Goal: Navigation & Orientation: Find specific page/section

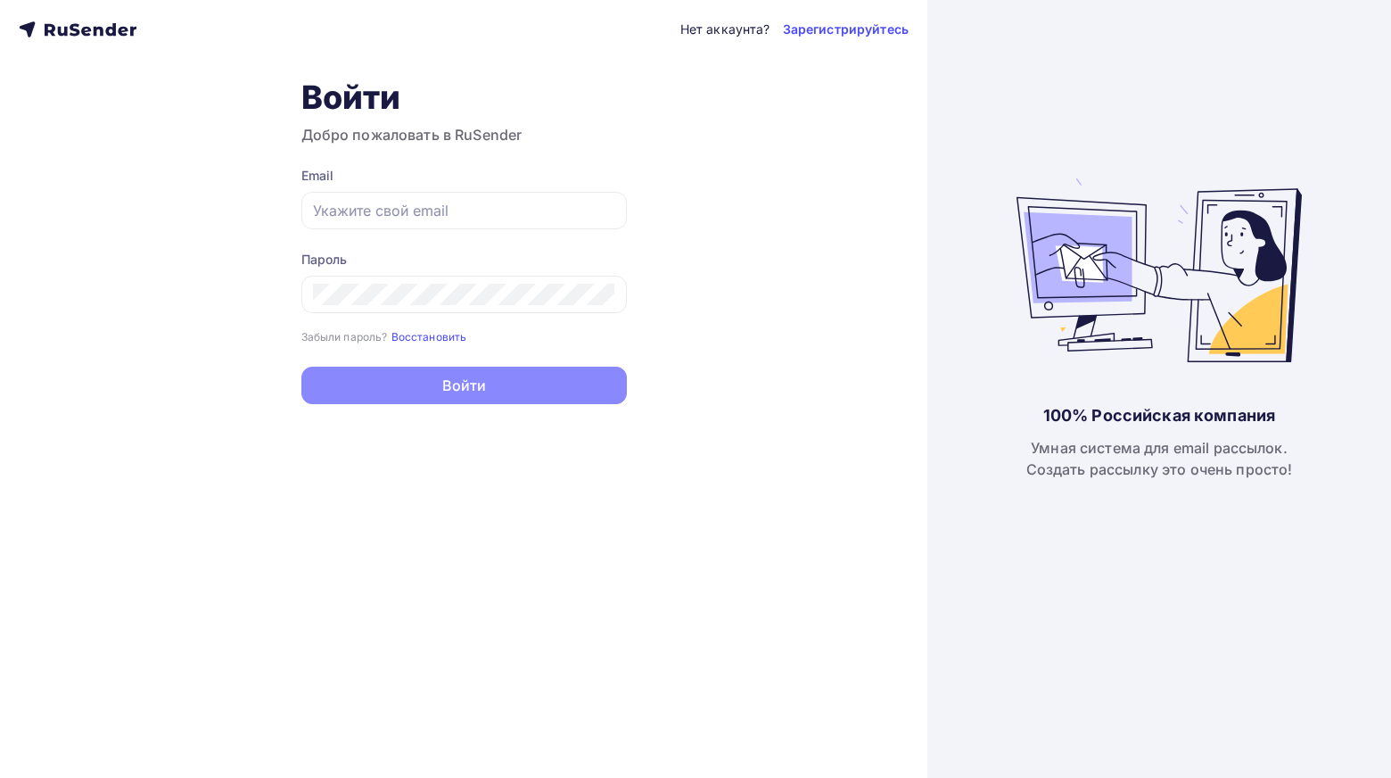
click at [0, 777] on nordpass-portal at bounding box center [0, 778] width 0 height 0
type input "account@lobsters.pro"
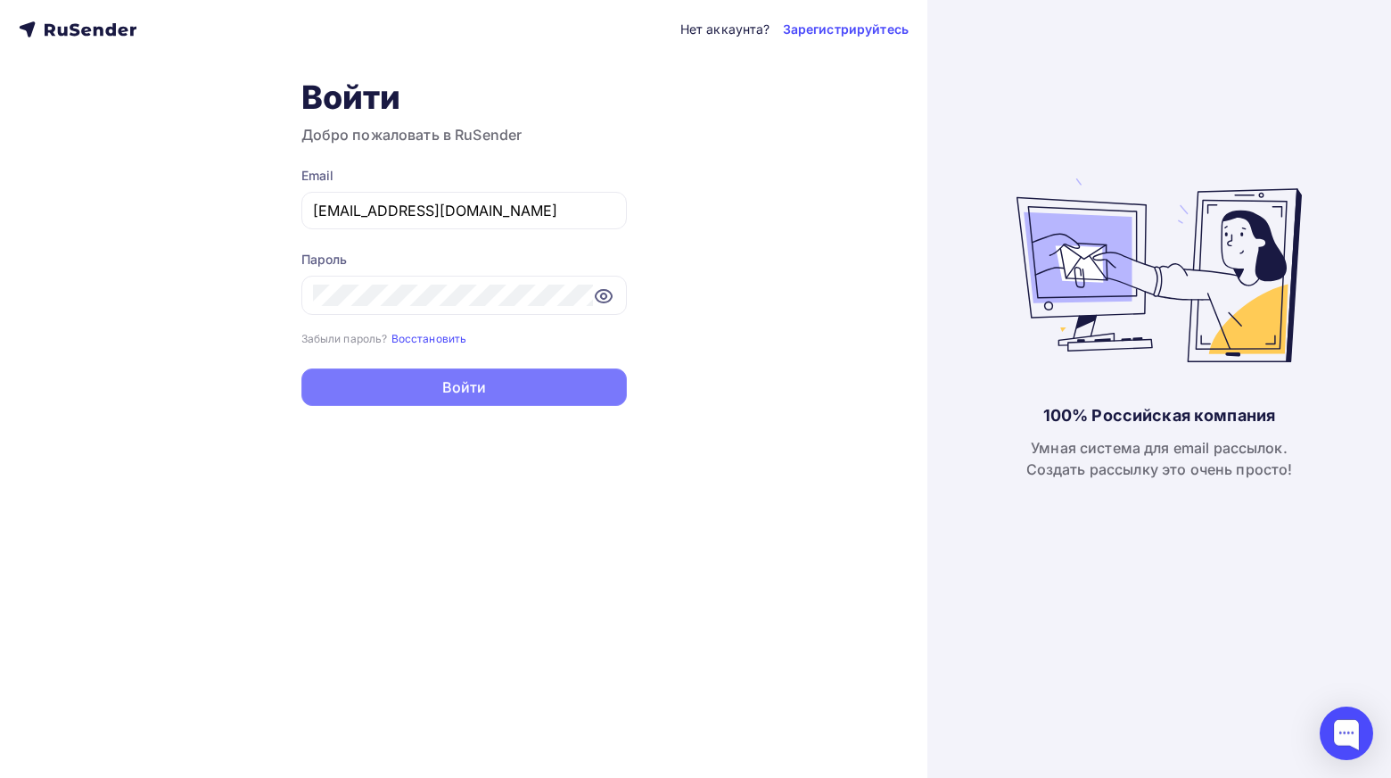
click at [530, 399] on button "Войти" at bounding box center [464, 386] width 326 height 37
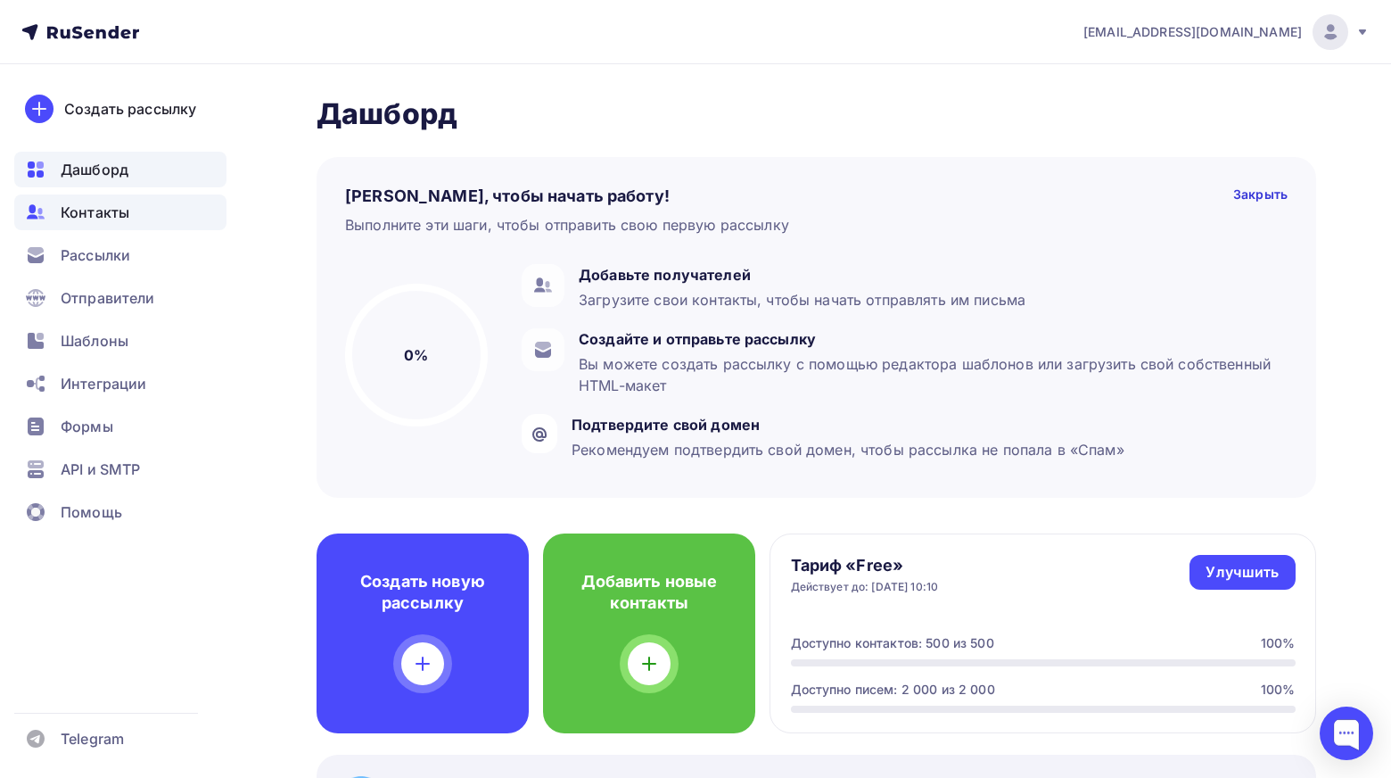
click at [161, 215] on div "Контакты" at bounding box center [120, 212] width 212 height 36
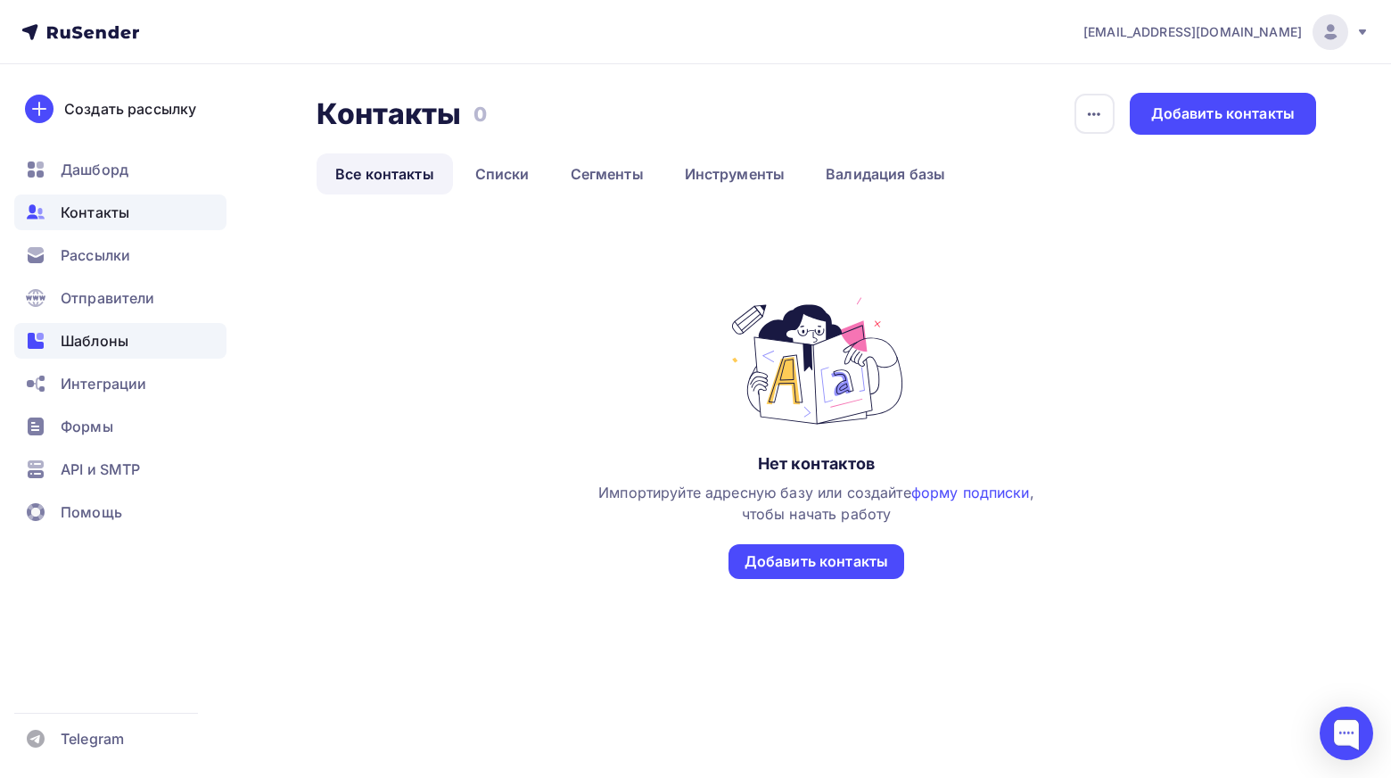
click at [92, 350] on span "Шаблоны" at bounding box center [95, 340] width 68 height 21
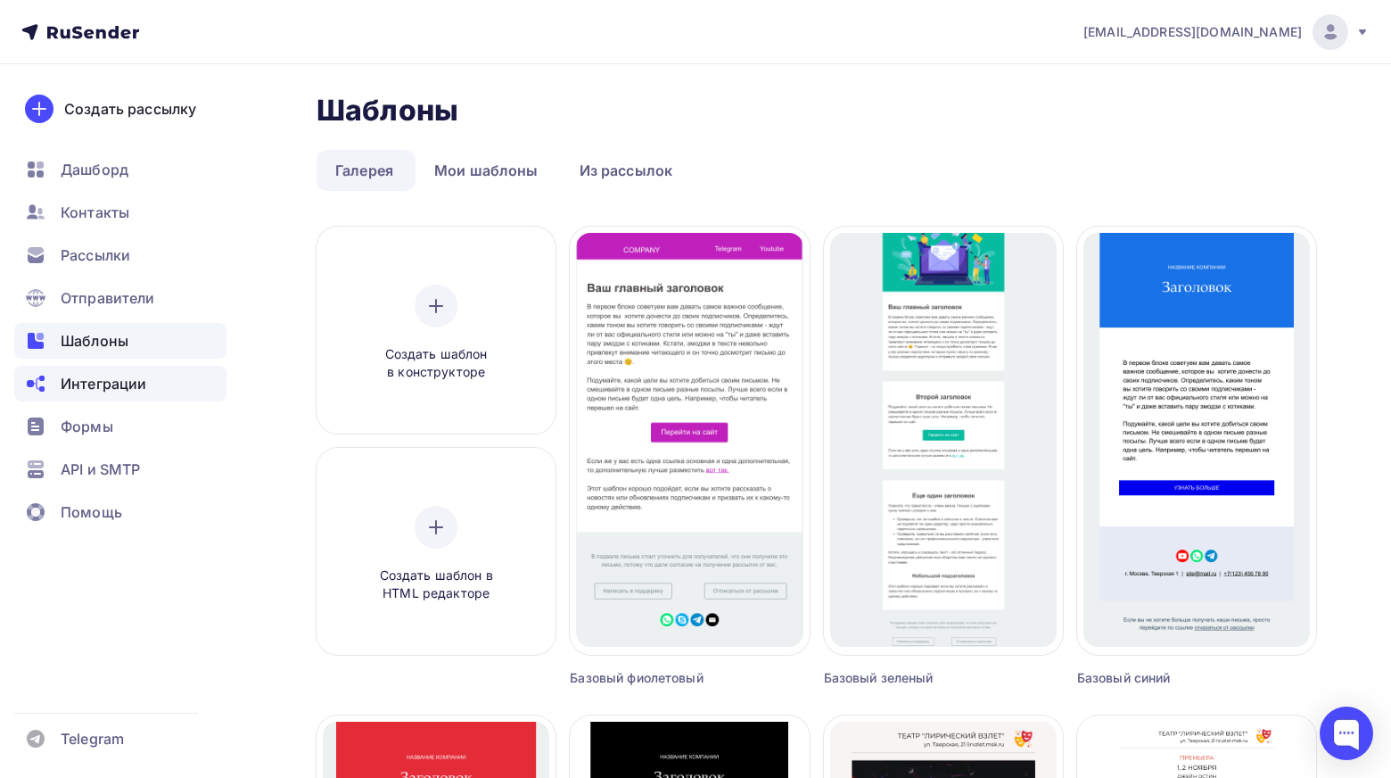
click at [142, 366] on div "Интеграции" at bounding box center [120, 384] width 212 height 36
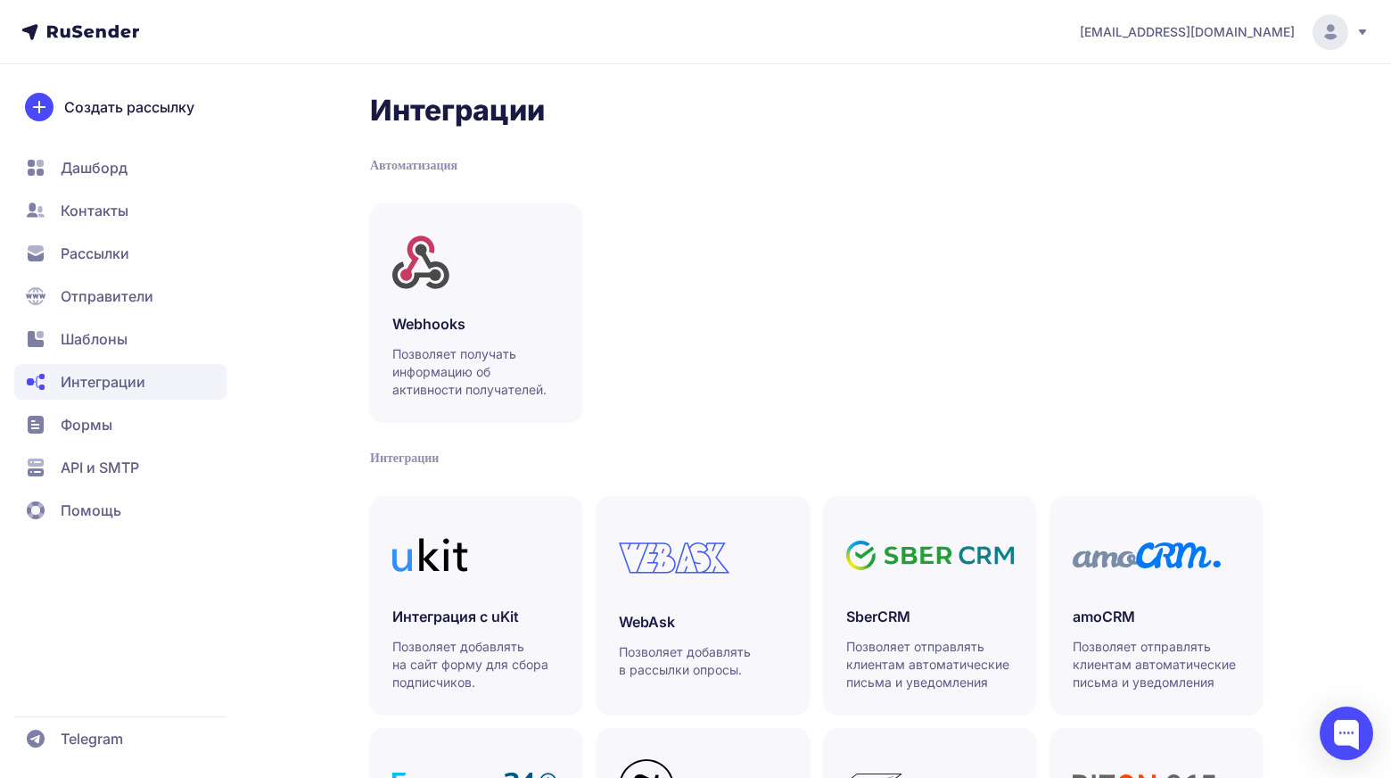
click at [136, 494] on span "Помощь" at bounding box center [120, 510] width 212 height 36
click at [142, 426] on span "Формы" at bounding box center [120, 425] width 212 height 36
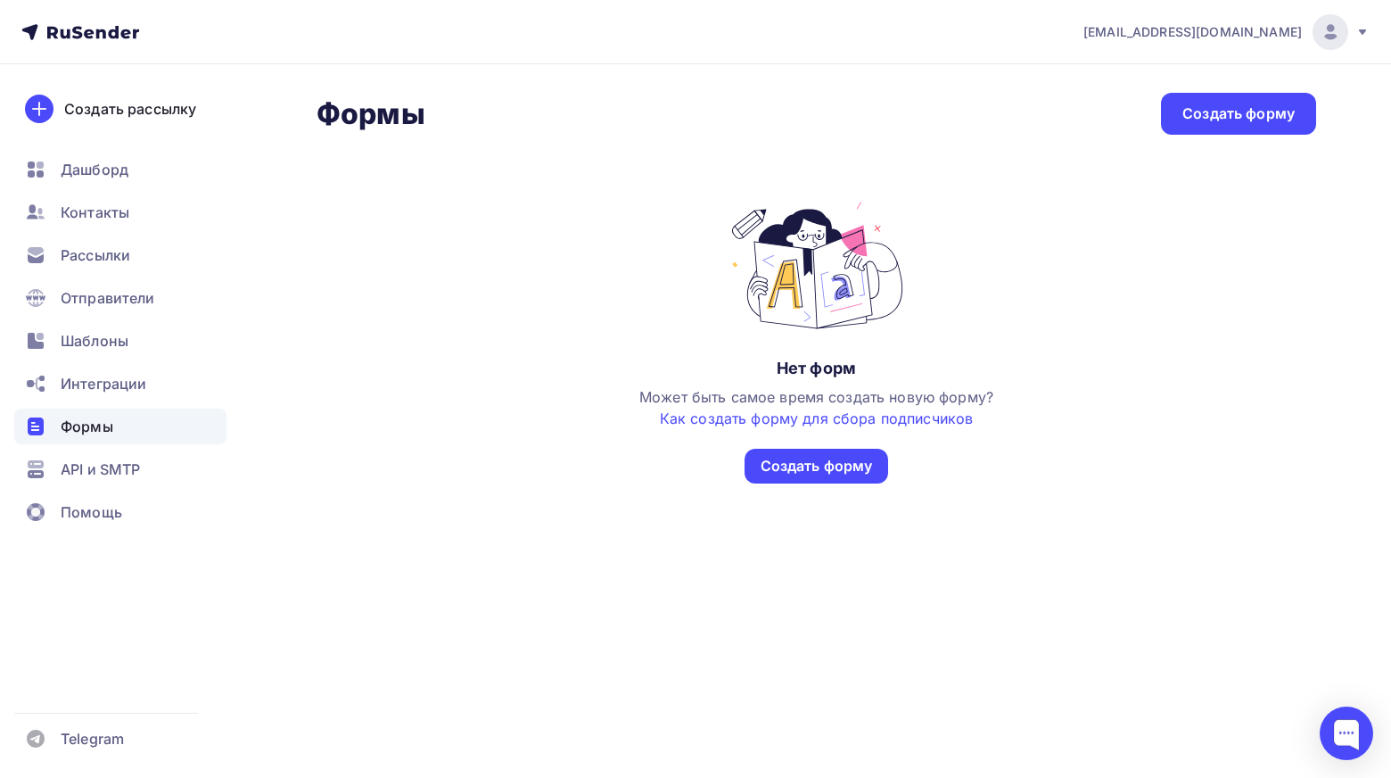
click at [1358, 31] on icon at bounding box center [1363, 32] width 14 height 14
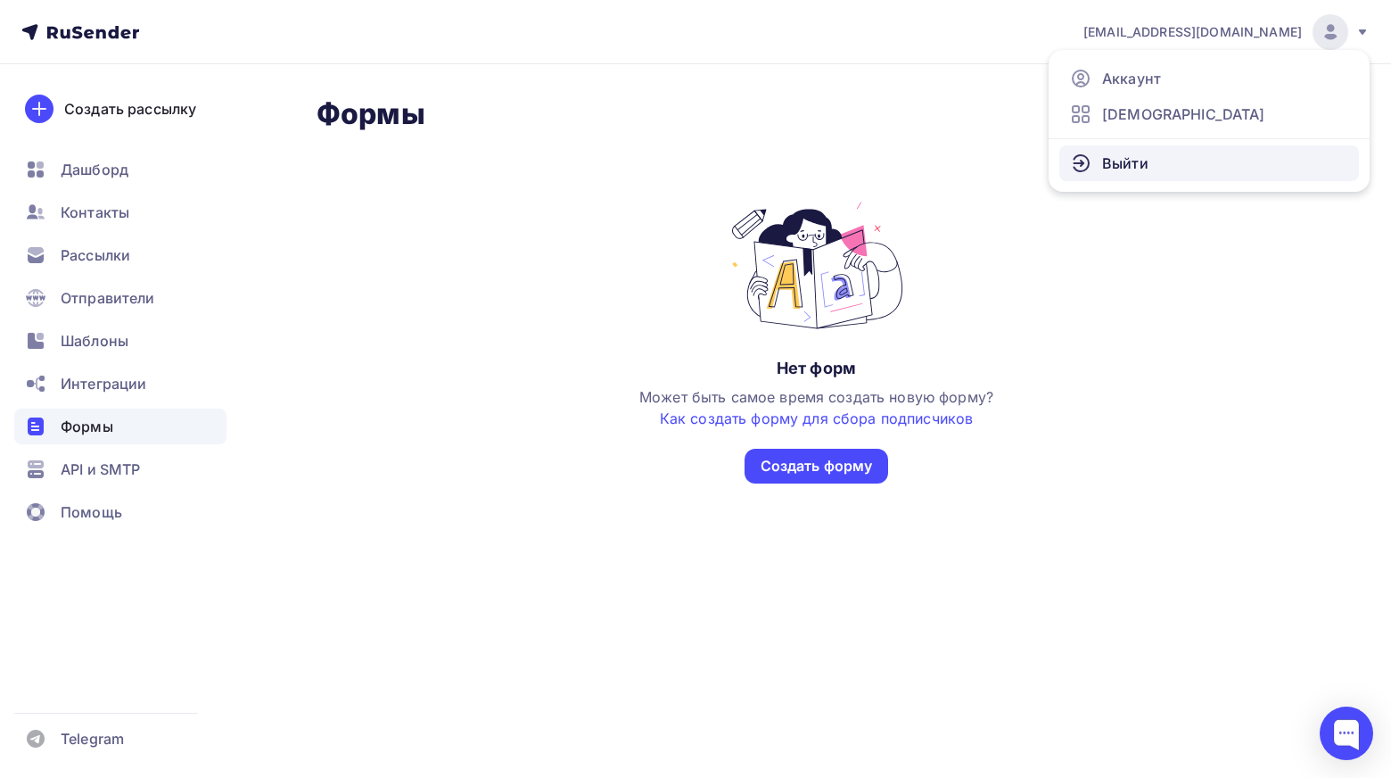
click at [1201, 157] on link "Выйти" at bounding box center [1210, 163] width 300 height 36
